Goal: Check status: Check status

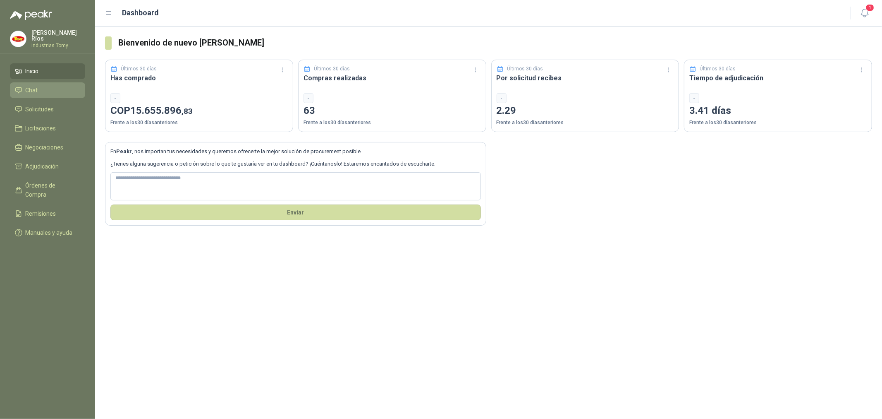
click at [47, 96] on link "Chat" at bounding box center [47, 90] width 75 height 16
click at [48, 105] on span "Solicitudes" at bounding box center [40, 109] width 29 height 9
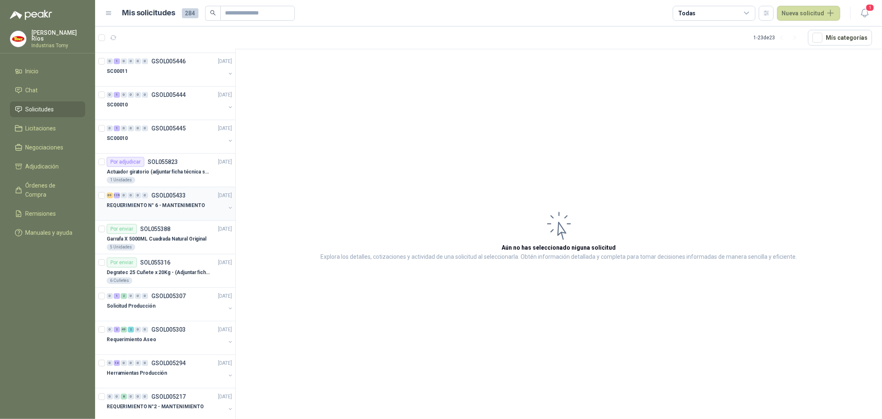
scroll to position [46, 0]
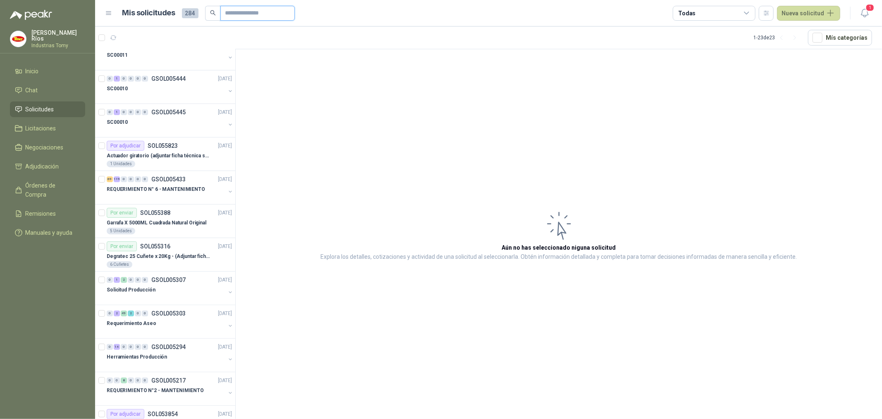
click at [242, 10] on input "text" at bounding box center [254, 13] width 58 height 14
paste input "**********"
type input "**********"
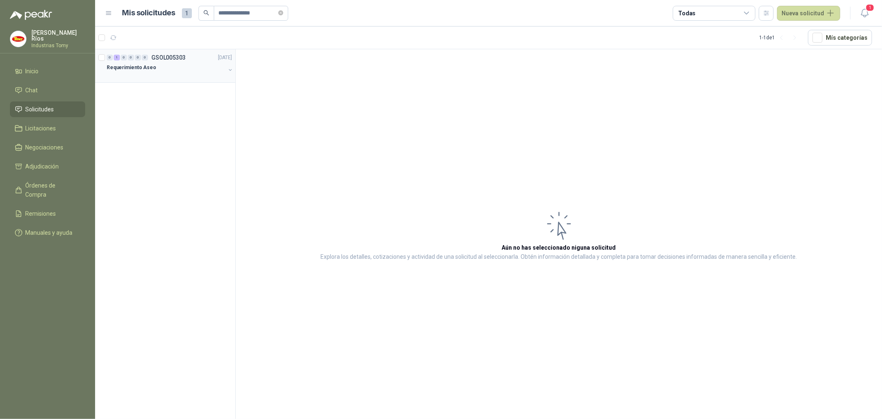
click at [173, 72] on div at bounding box center [166, 75] width 119 height 7
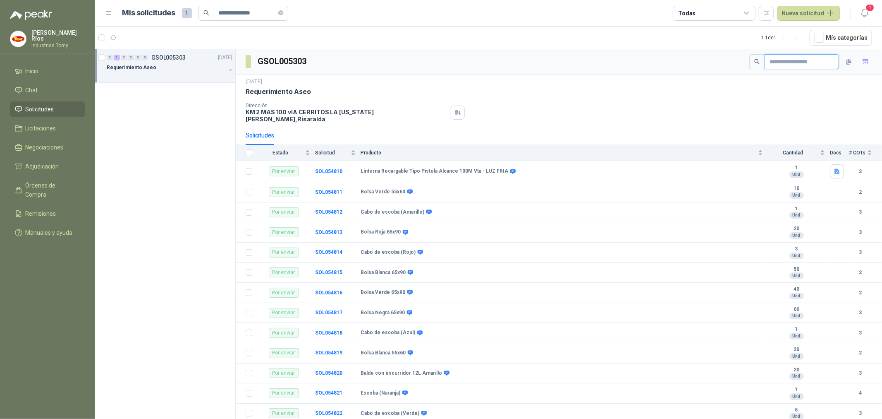
click at [783, 65] on input "text" at bounding box center [799, 62] width 58 height 14
paste input "**********"
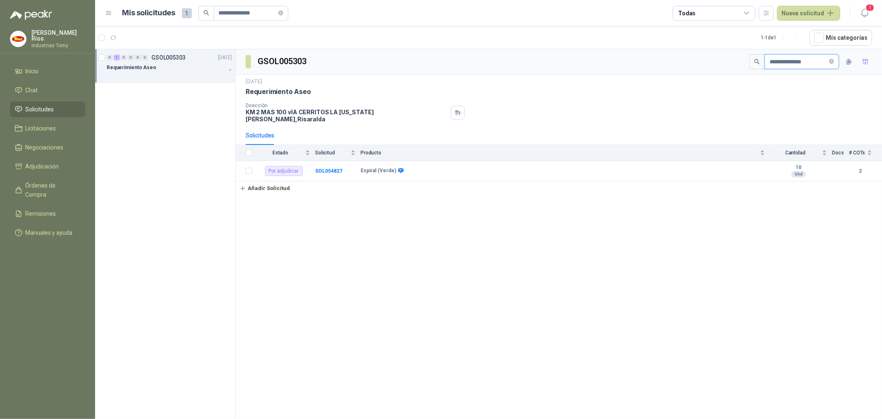
type input "**********"
click at [290, 166] on div "Por adjudicar" at bounding box center [284, 171] width 38 height 10
click at [332, 168] on b "SOL054827" at bounding box center [328, 171] width 27 height 6
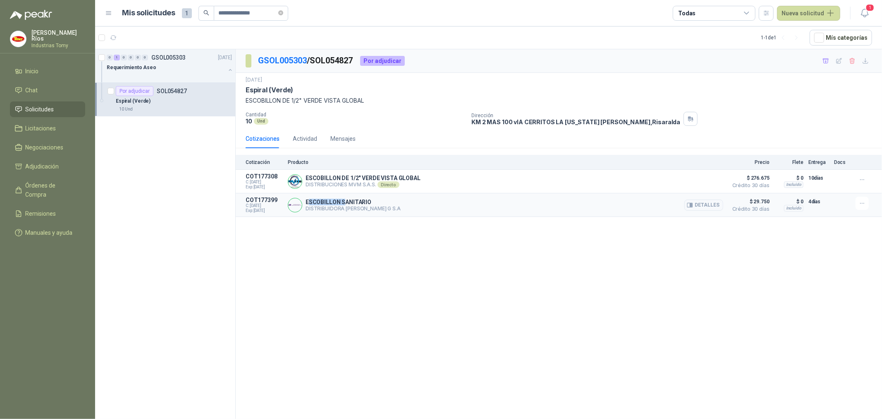
drag, startPoint x: 310, startPoint y: 200, endPoint x: 347, endPoint y: 203, distance: 37.4
click at [347, 203] on p "ESCOBILLON SANITARIO" at bounding box center [353, 202] width 95 height 7
click at [349, 203] on p "ESCOBILLON SANITARIO" at bounding box center [353, 202] width 95 height 7
drag, startPoint x: 371, startPoint y: 178, endPoint x: 413, endPoint y: 179, distance: 41.4
click at [412, 179] on p "ESCOBILLON DE 1/2" VERDE VISTA GLOBAL" at bounding box center [363, 178] width 115 height 7
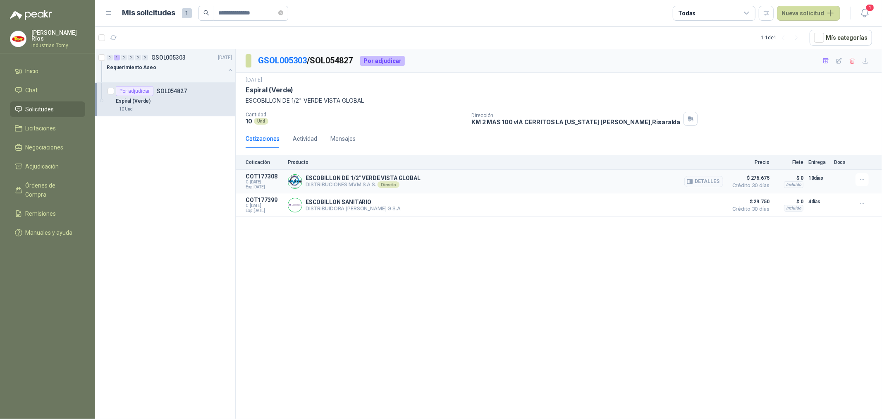
drag, startPoint x: 413, startPoint y: 179, endPoint x: 424, endPoint y: 178, distance: 11.6
click at [416, 179] on p "ESCOBILLON DE 1/2" VERDE VISTA GLOBAL" at bounding box center [363, 178] width 115 height 7
click at [713, 180] on button "Detalles" at bounding box center [703, 181] width 39 height 11
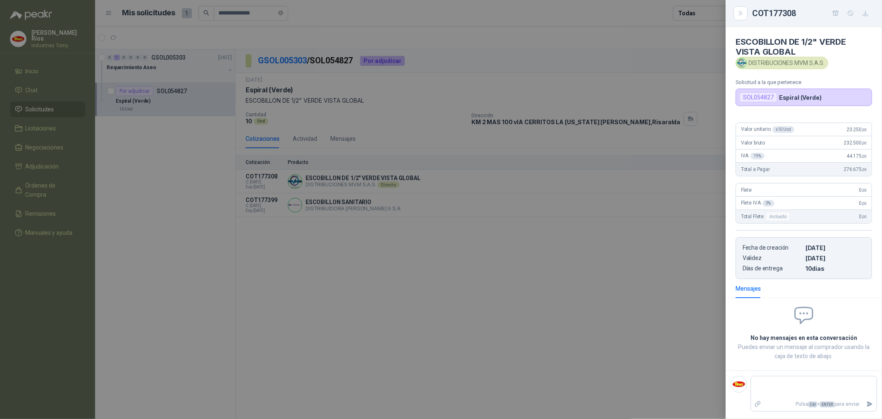
click at [606, 265] on div at bounding box center [441, 209] width 882 height 419
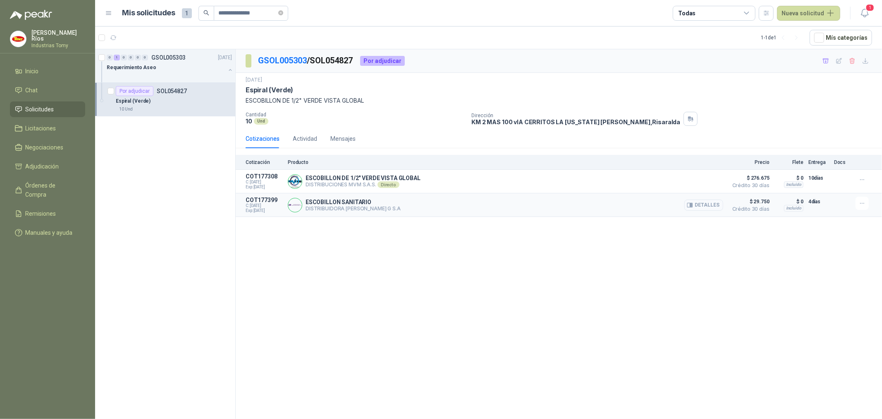
click at [713, 204] on button "Detalles" at bounding box center [703, 204] width 39 height 11
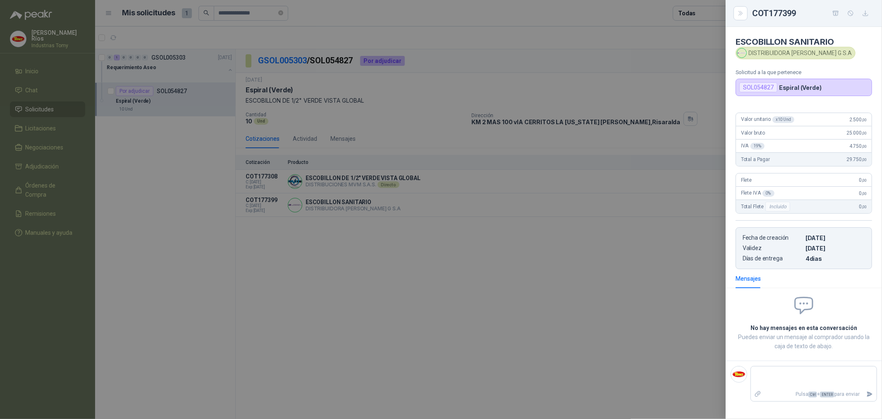
click at [507, 348] on div at bounding box center [441, 209] width 882 height 419
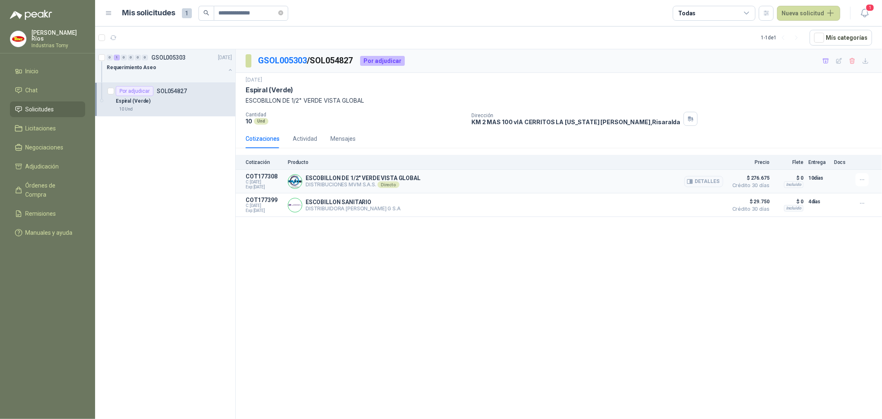
click at [558, 185] on div "ESCOBILLON DE 1/2" VERDE VISTA GLOBAL DISTRIBUCIONES MVM S.A.S. Directo Detalles" at bounding box center [506, 181] width 436 height 17
click at [865, 180] on icon "button" at bounding box center [862, 179] width 7 height 7
click at [369, 337] on div "GSOL005303 / SOL054827 Por adjudicar [DATE] Espiral (Verde) ESCOBILLON DE 1/2" …" at bounding box center [559, 235] width 646 height 372
click at [24, 164] on li "Adjudicación" at bounding box center [47, 166] width 65 height 9
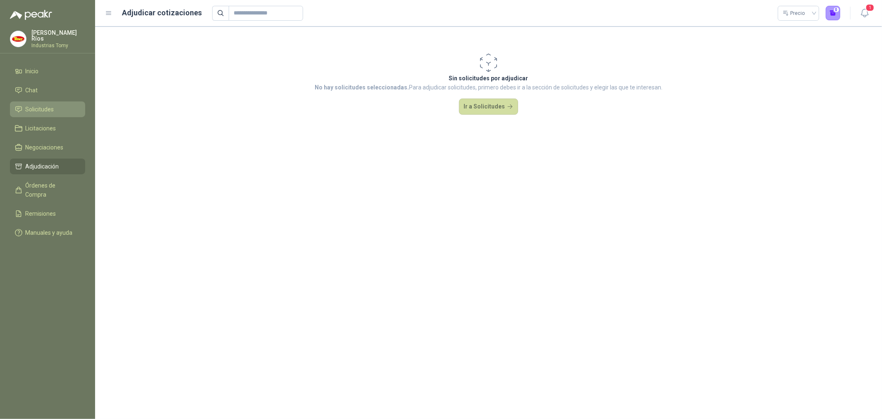
click at [59, 108] on li "Solicitudes" at bounding box center [47, 109] width 65 height 9
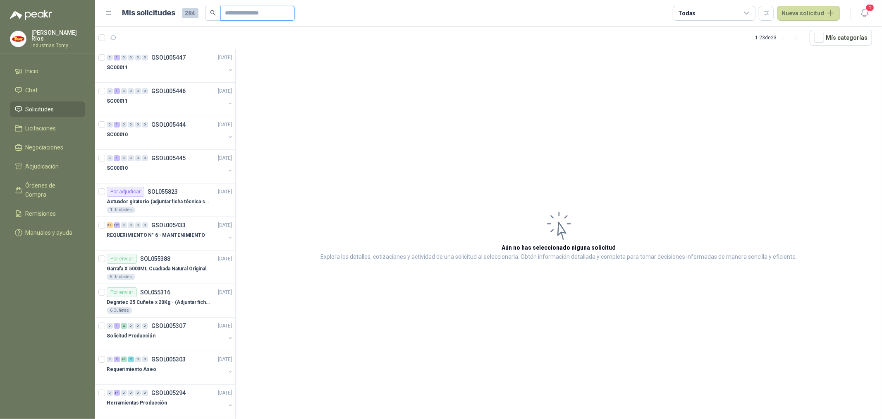
click at [255, 10] on input "text" at bounding box center [254, 13] width 58 height 14
paste input "**********"
type input "**********"
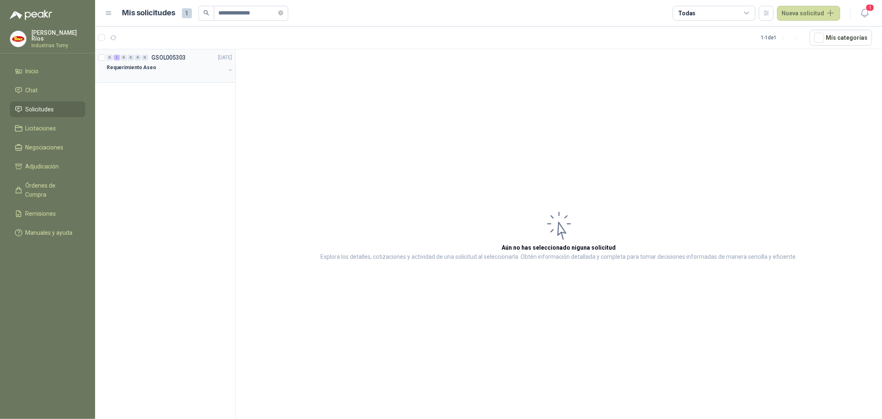
click at [172, 73] on div at bounding box center [166, 75] width 119 height 7
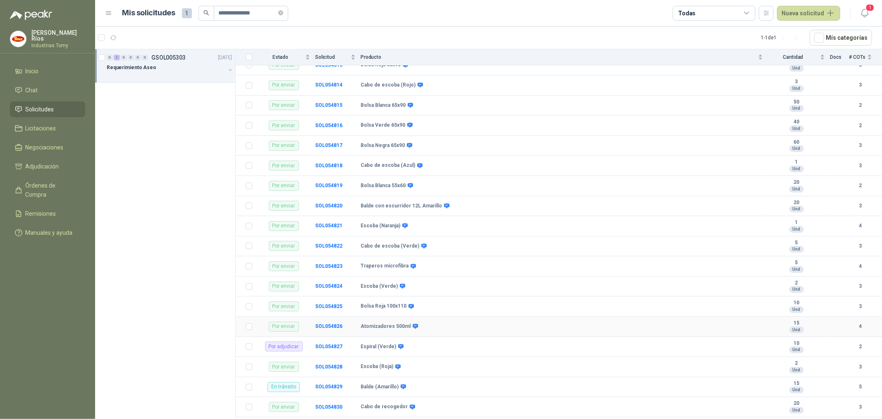
scroll to position [230, 0]
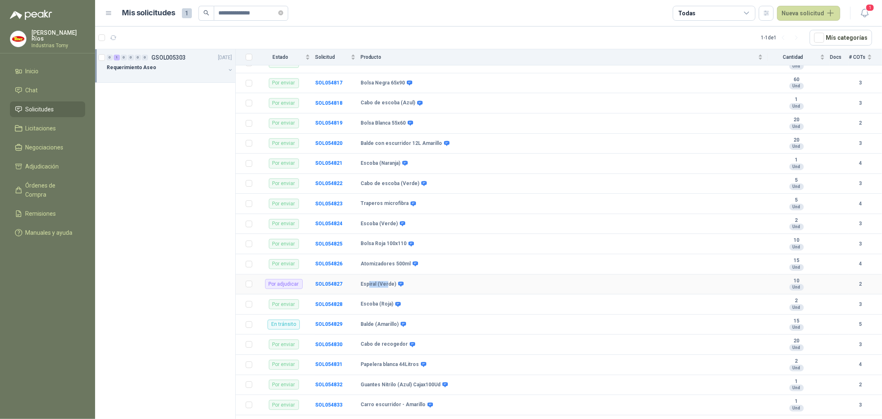
drag, startPoint x: 367, startPoint y: 279, endPoint x: 390, endPoint y: 280, distance: 22.4
click at [390, 281] on b "Espiral (Verde)" at bounding box center [379, 284] width 36 height 7
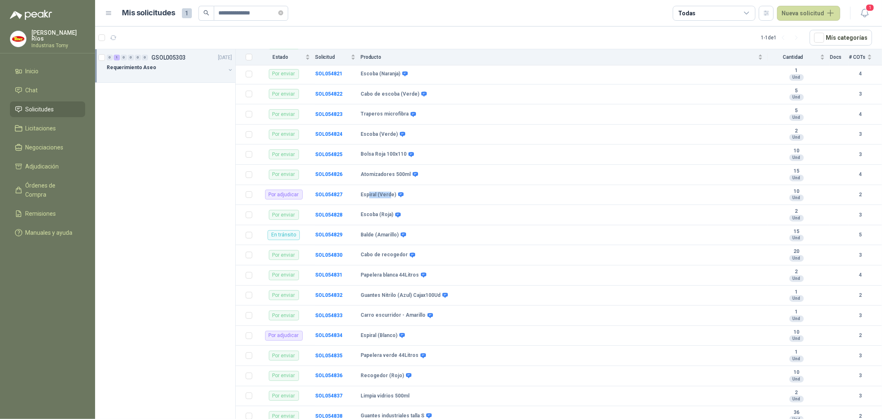
scroll to position [321, 0]
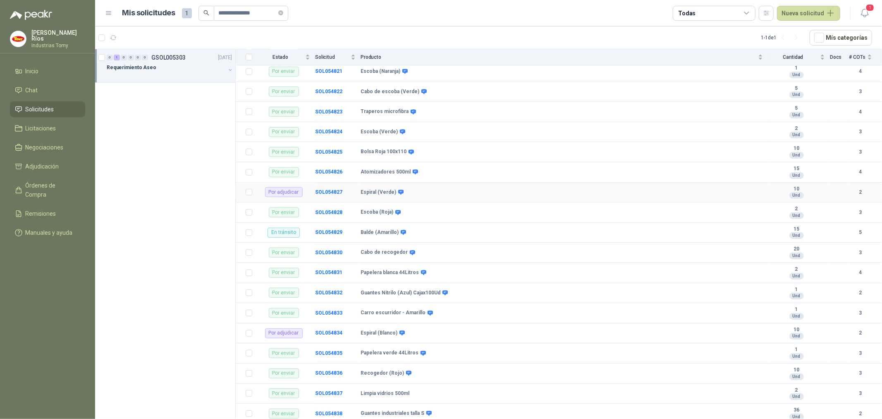
click at [426, 189] on div "Espiral (Verde)" at bounding box center [562, 192] width 402 height 7
click at [333, 330] on b "SOL054834" at bounding box center [328, 333] width 27 height 6
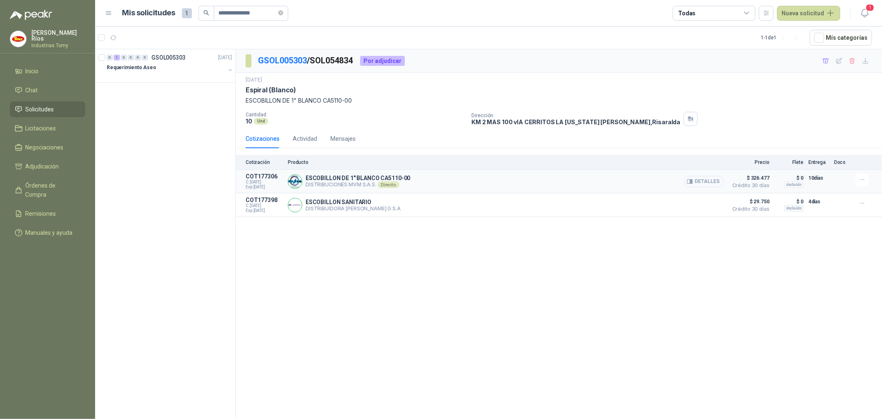
click at [708, 180] on button "Detalles" at bounding box center [703, 181] width 39 height 11
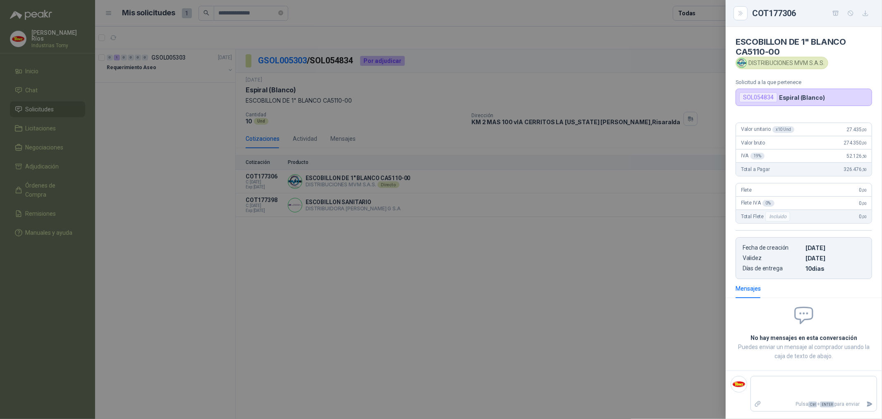
click at [626, 278] on div at bounding box center [441, 209] width 882 height 419
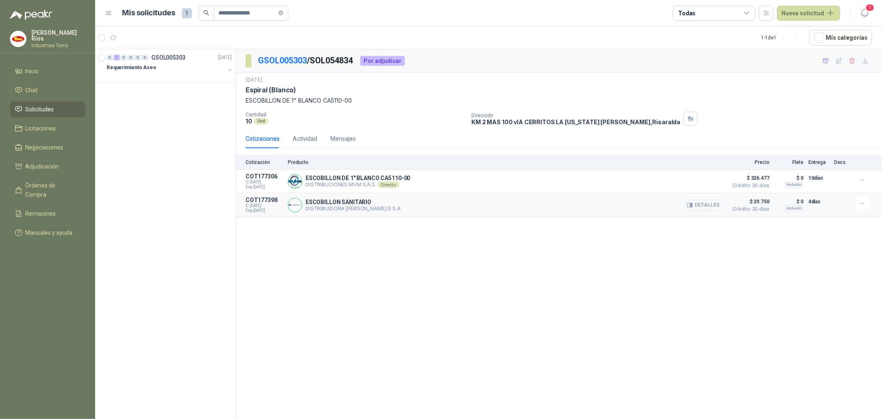
click at [711, 201] on button "Detalles" at bounding box center [703, 204] width 39 height 11
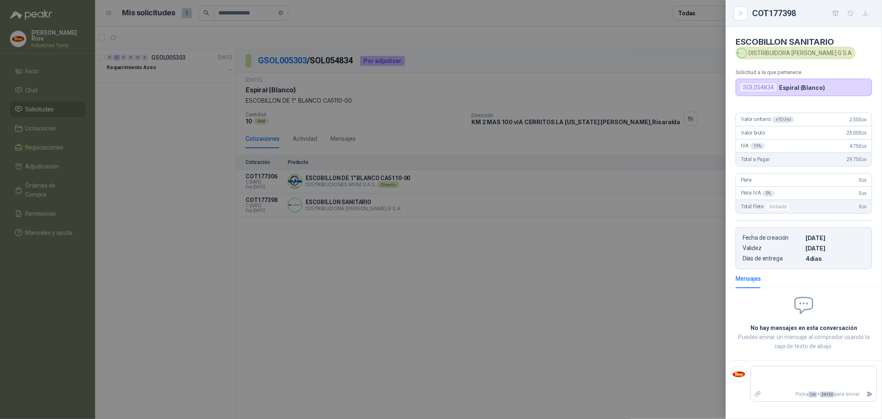
click at [666, 243] on div at bounding box center [441, 209] width 882 height 419
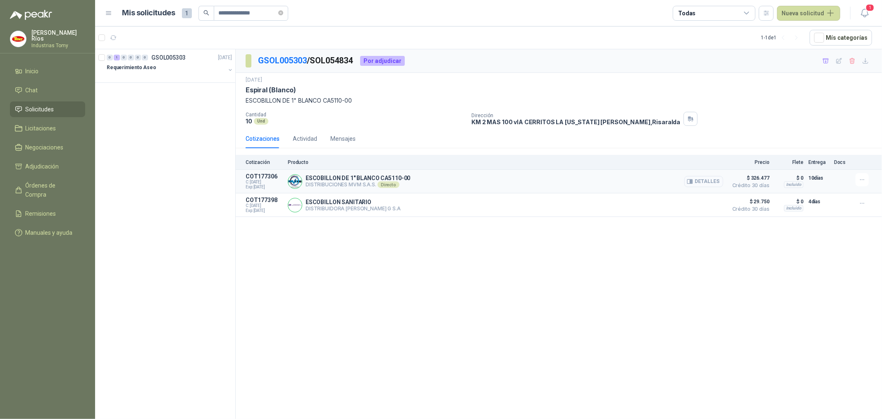
click at [708, 180] on button "Detalles" at bounding box center [703, 181] width 39 height 11
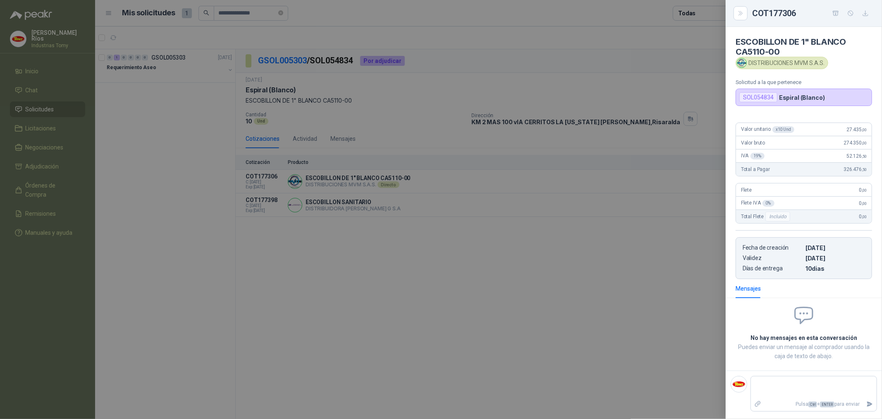
click at [454, 270] on div at bounding box center [441, 209] width 882 height 419
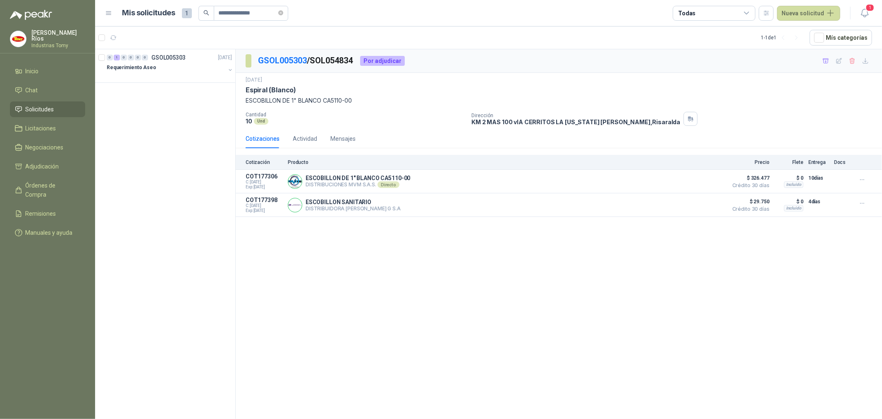
click at [195, 143] on div "0 1 0 0 0 0 GSOL005303 [DATE] Requerimiento Aseo" at bounding box center [165, 235] width 141 height 372
click at [39, 108] on span "Solicitudes" at bounding box center [40, 109] width 29 height 9
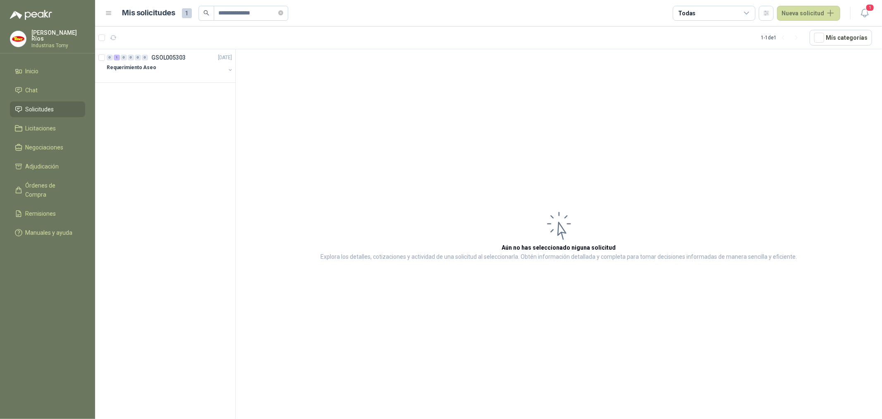
click at [814, 2] on header "**********" at bounding box center [488, 13] width 787 height 26
click at [818, 9] on button "Nueva solicitud" at bounding box center [808, 13] width 63 height 15
click at [801, 28] on link "Solicitud" at bounding box center [818, 33] width 70 height 14
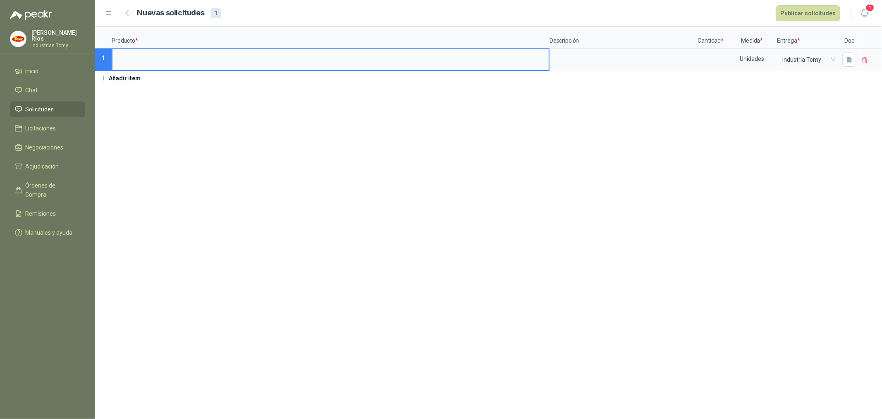
click at [216, 59] on input at bounding box center [330, 57] width 436 height 16
click at [709, 59] on input at bounding box center [710, 57] width 31 height 16
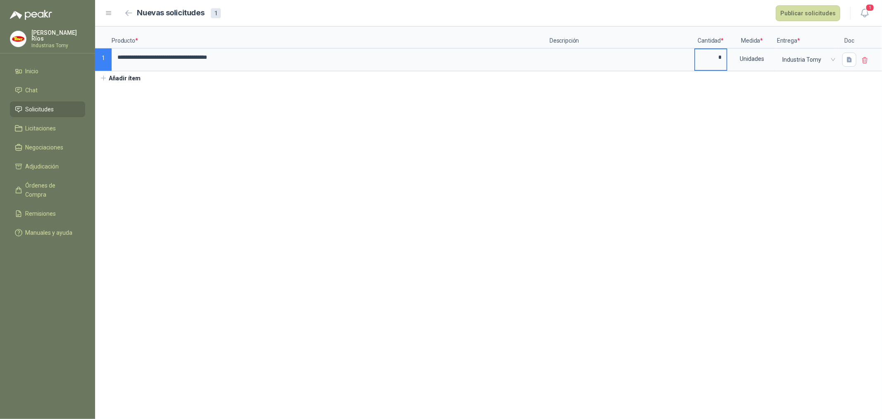
type input "*"
click at [758, 117] on section "**********" at bounding box center [488, 222] width 787 height 392
click at [613, 58] on textarea at bounding box center [621, 58] width 143 height 19
click at [246, 151] on section "**********" at bounding box center [488, 222] width 787 height 392
click at [44, 108] on span "Solicitudes" at bounding box center [40, 109] width 29 height 9
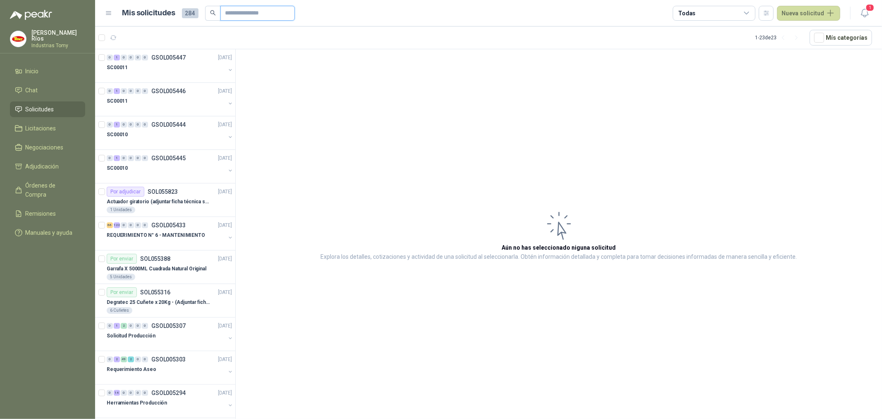
click at [261, 16] on input "text" at bounding box center [254, 13] width 58 height 14
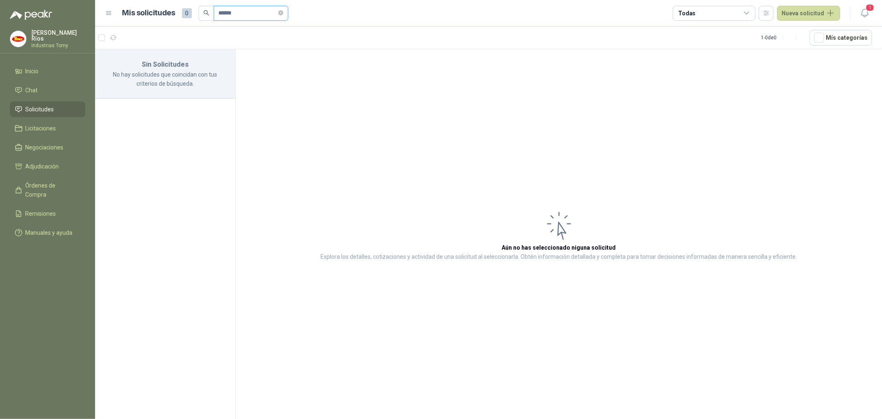
drag, startPoint x: 244, startPoint y: 13, endPoint x: 184, endPoint y: 11, distance: 60.8
click at [184, 11] on div "Mis solicitudes 0 ******" at bounding box center [205, 13] width 166 height 15
paste input "**********"
type input "**********"
click at [155, 67] on div "Requerimiento Aseo" at bounding box center [166, 67] width 119 height 10
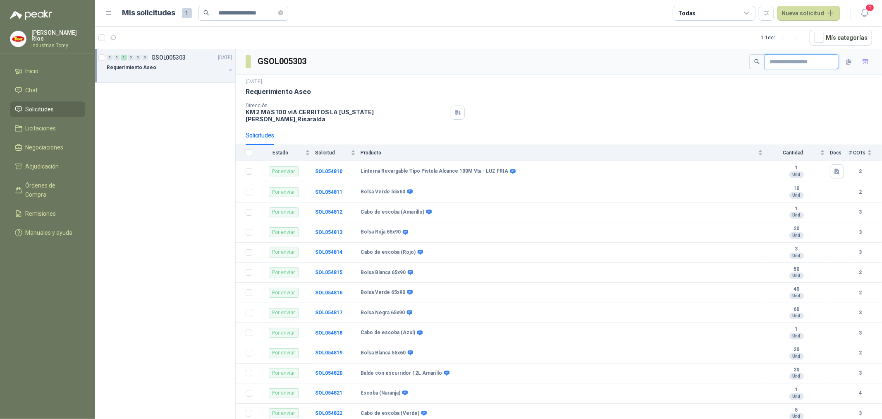
click at [794, 60] on input "text" at bounding box center [799, 62] width 58 height 14
paste input "**********"
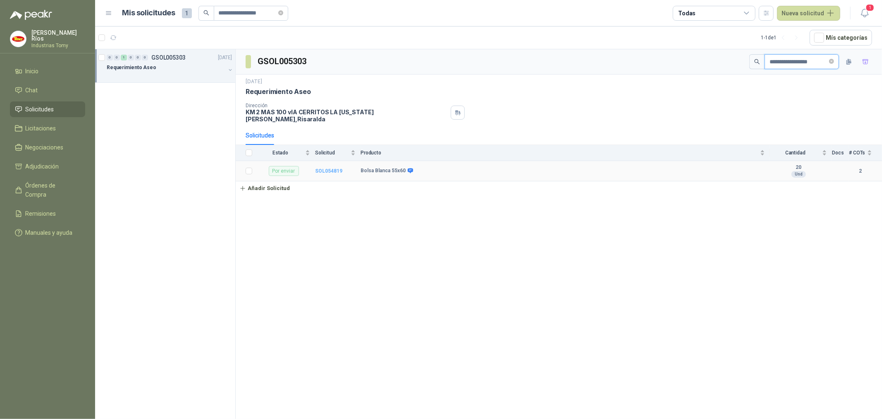
type input "**********"
click at [329, 168] on b "SOL054819" at bounding box center [328, 171] width 27 height 6
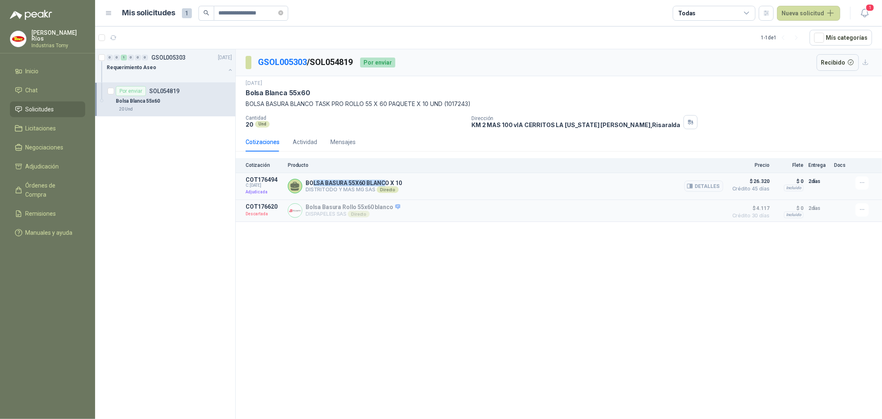
drag, startPoint x: 313, startPoint y: 185, endPoint x: 386, endPoint y: 181, distance: 73.7
click at [385, 181] on p "BOLSA BASURA 55X60 BLANCO X 10" at bounding box center [354, 182] width 96 height 7
click at [325, 189] on p "DISTRITODO Y MAS MG SAS Directo" at bounding box center [354, 189] width 96 height 7
click at [259, 193] on p "Adjudicada" at bounding box center [264, 192] width 37 height 8
drag, startPoint x: 248, startPoint y: 187, endPoint x: 263, endPoint y: 186, distance: 15.3
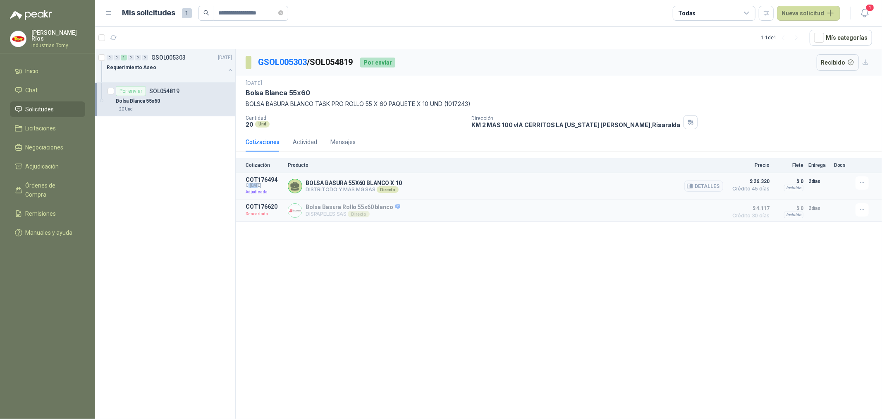
click at [263, 186] on span "C: [DATE]" at bounding box center [264, 185] width 37 height 5
click at [274, 184] on span "C: [DATE]" at bounding box center [264, 185] width 37 height 5
drag, startPoint x: 279, startPoint y: 178, endPoint x: 236, endPoint y: 177, distance: 43.0
click at [236, 177] on article "COT176494 C: [DATE] Adjudicada BOLSA BASURA 55X60 BLANCO X 10 DISTRITODO Y MAS …" at bounding box center [559, 186] width 646 height 27
copy p "COT176494"
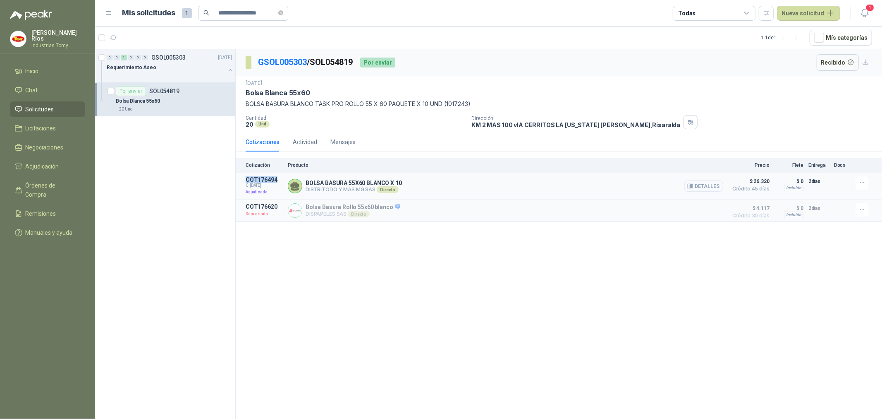
click at [711, 185] on button "Detalles" at bounding box center [703, 185] width 39 height 11
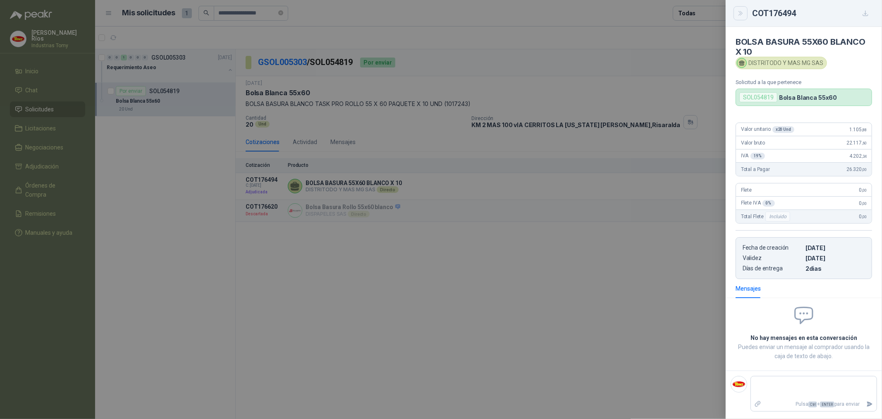
click at [744, 13] on button "Close" at bounding box center [741, 13] width 14 height 14
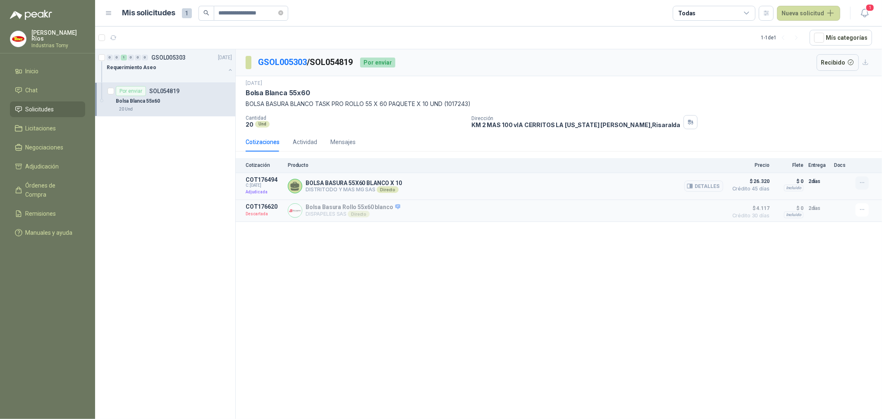
click at [864, 186] on icon "button" at bounding box center [862, 182] width 7 height 7
drag, startPoint x: 780, startPoint y: 276, endPoint x: 756, endPoint y: 279, distance: 24.6
click at [775, 275] on div "GSOL005303 / SOL054819 Por enviar Recibido [DATE] Bolsa Blanca 55x60 BOLSA BASU…" at bounding box center [559, 235] width 646 height 372
click at [60, 184] on span "Órdenes de Compra" at bounding box center [52, 190] width 52 height 18
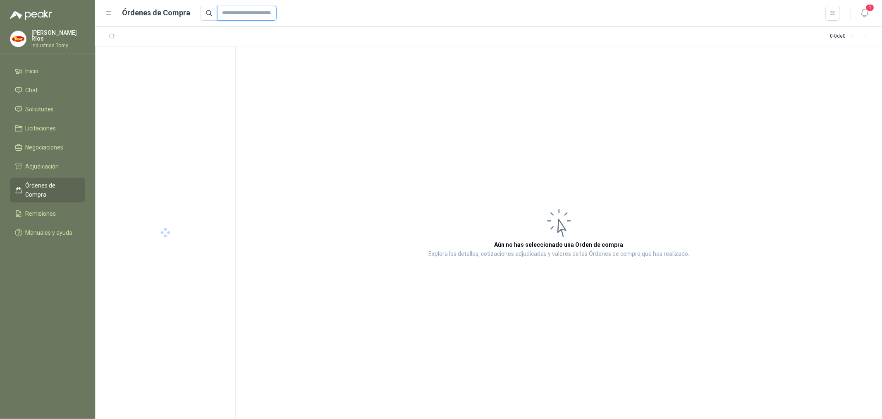
click at [253, 15] on input "text" at bounding box center [247, 13] width 60 height 15
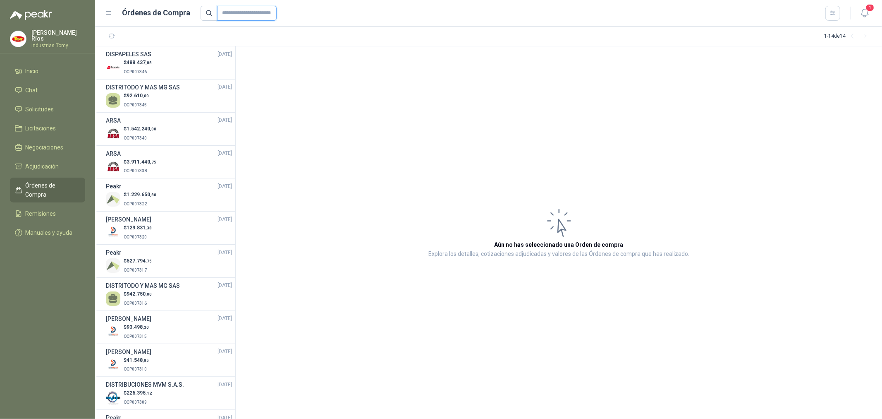
paste input "*********"
type input "*********"
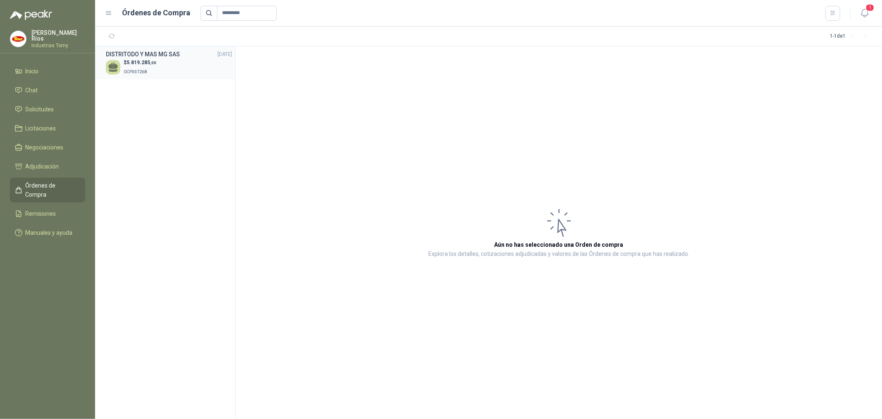
click at [144, 60] on span "5.819.285 ,00" at bounding box center [142, 63] width 30 height 6
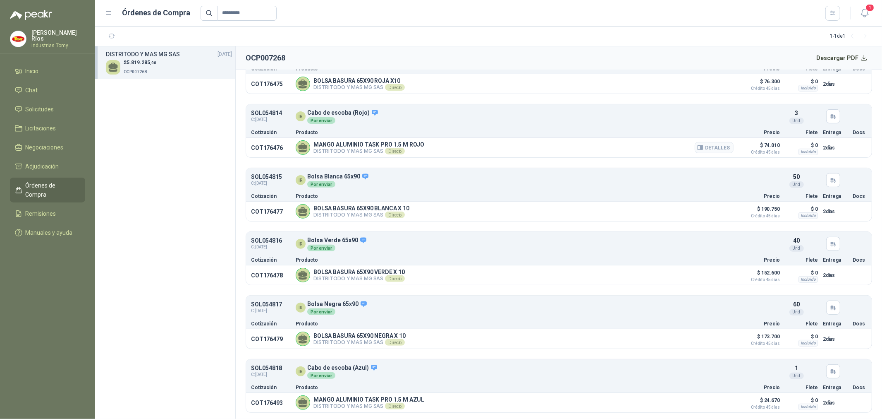
scroll to position [321, 0]
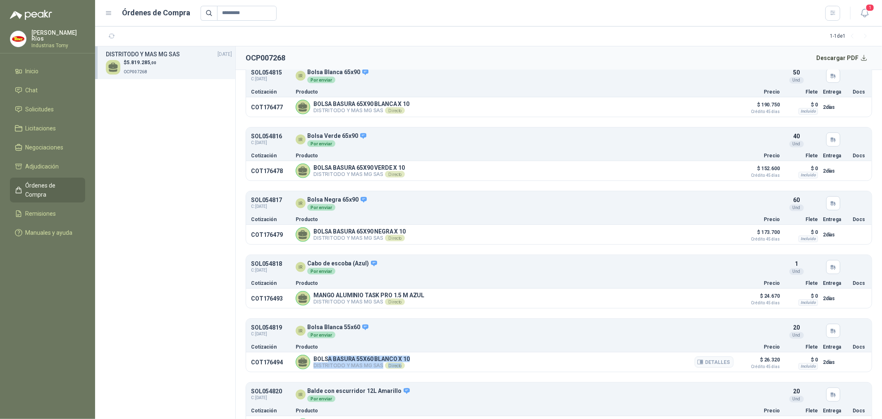
drag, startPoint x: 329, startPoint y: 361, endPoint x: 426, endPoint y: 357, distance: 96.9
click at [420, 360] on div "BOLSA BASURA 55X60 BLANCO X 10 DISTRITODO Y MAS MG SAS Directo Detalles" at bounding box center [515, 361] width 438 height 14
